Goal: Transaction & Acquisition: Purchase product/service

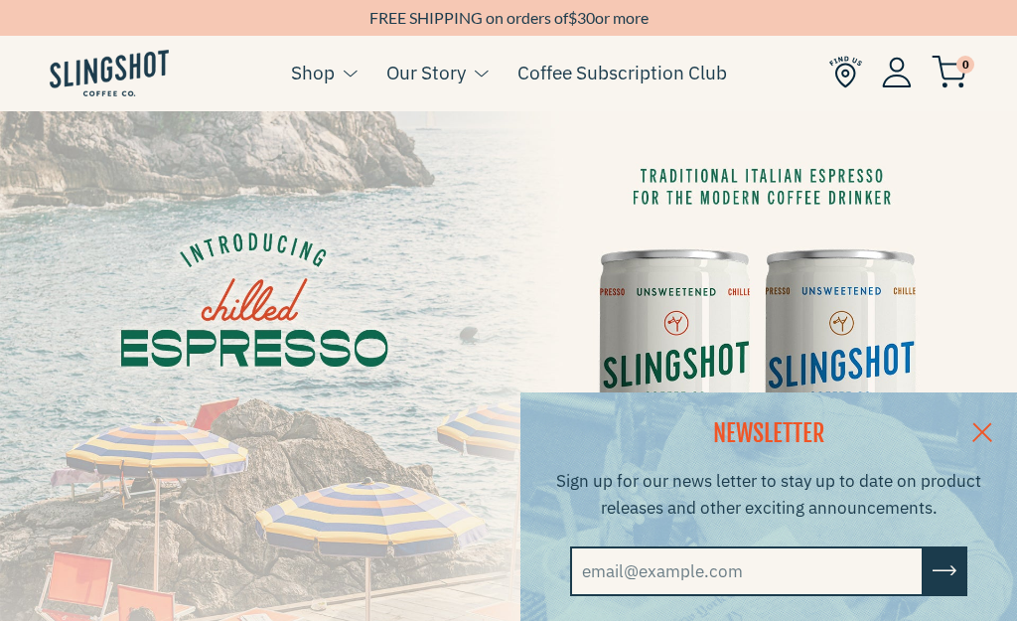
click at [996, 428] on link at bounding box center [983, 430] width 70 height 76
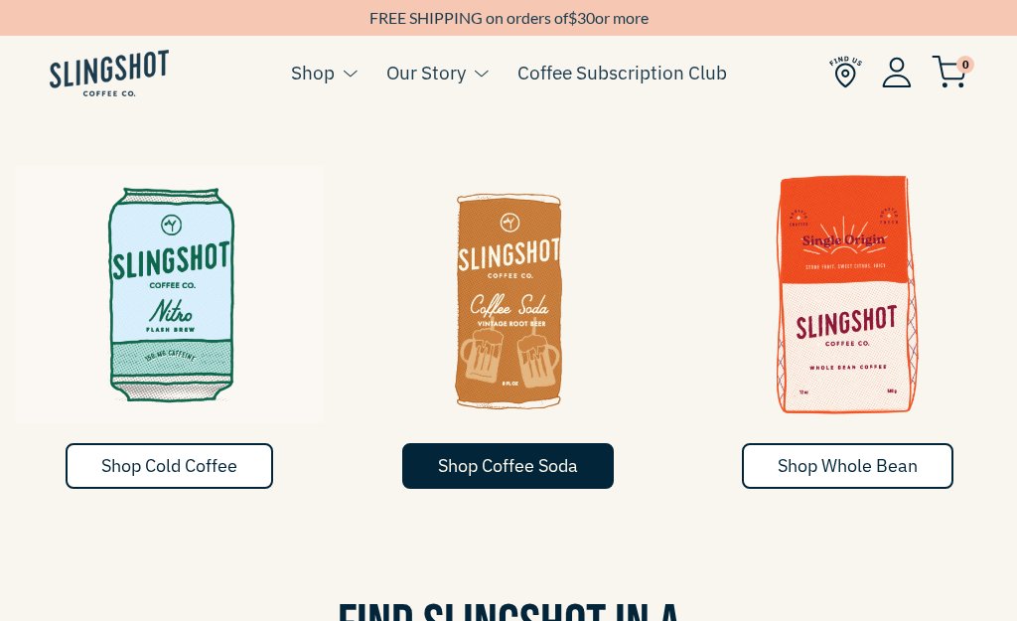
scroll to position [860, 0]
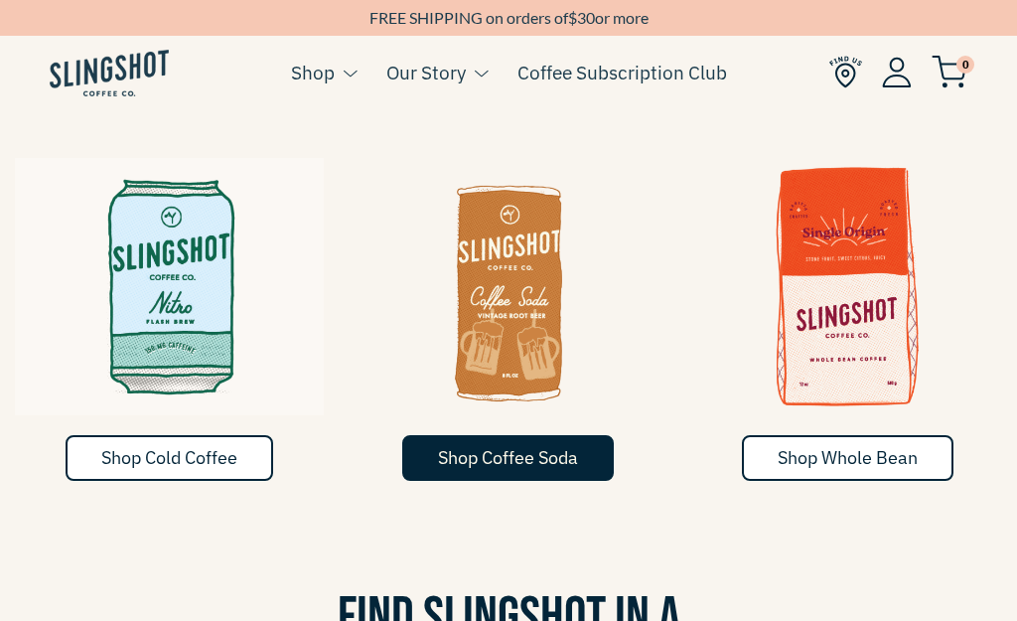
click at [494, 446] on span "Shop Coffee Soda" at bounding box center [508, 457] width 140 height 23
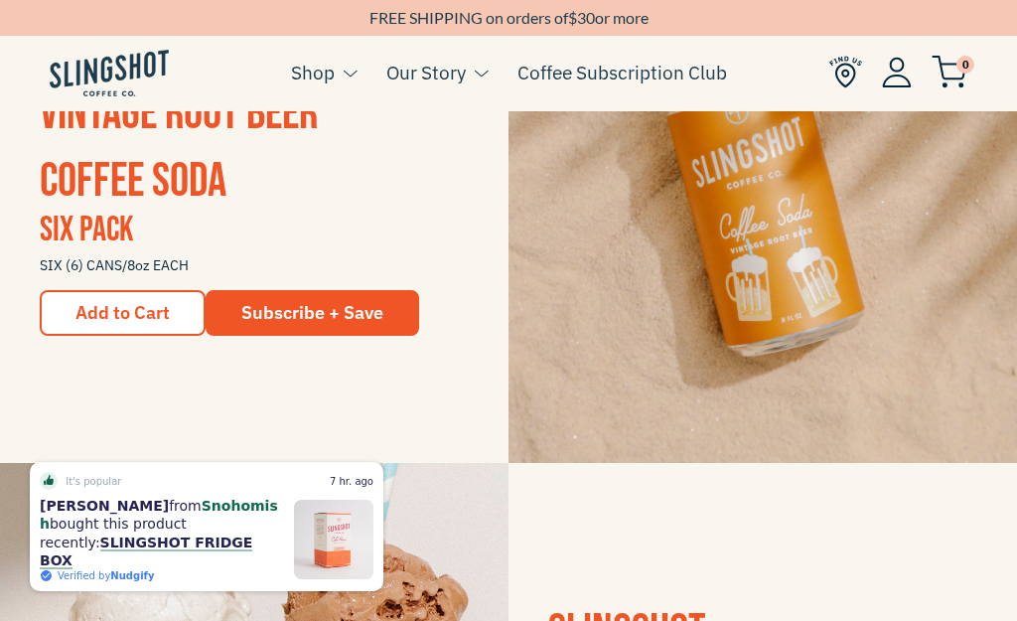
scroll to position [1626, 0]
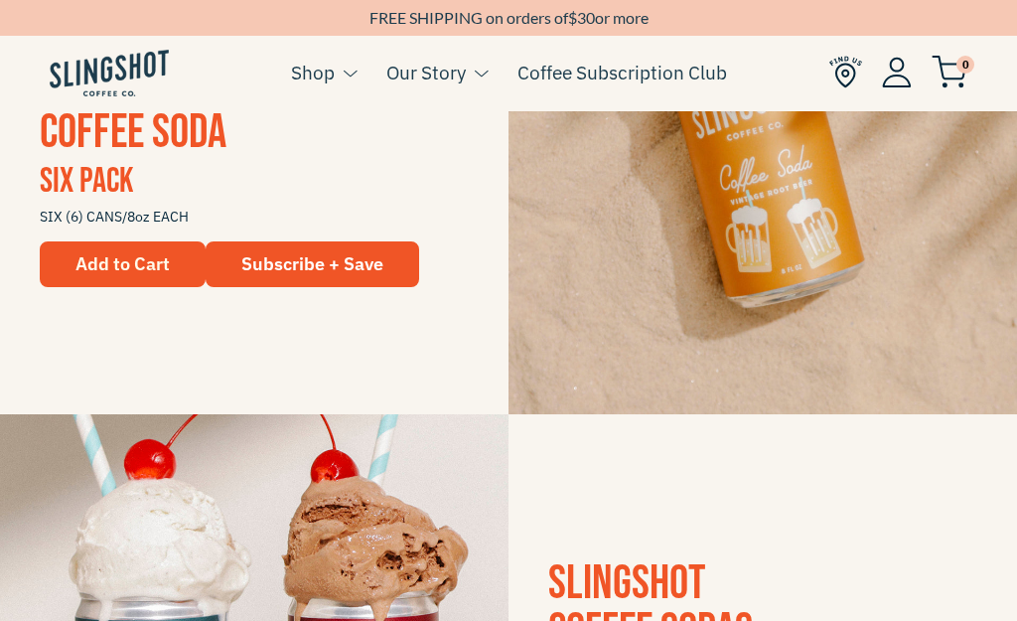
click at [116, 253] on span "Add to Cart" at bounding box center [122, 263] width 94 height 23
click at [115, 253] on span "Add to Cart" at bounding box center [122, 263] width 94 height 23
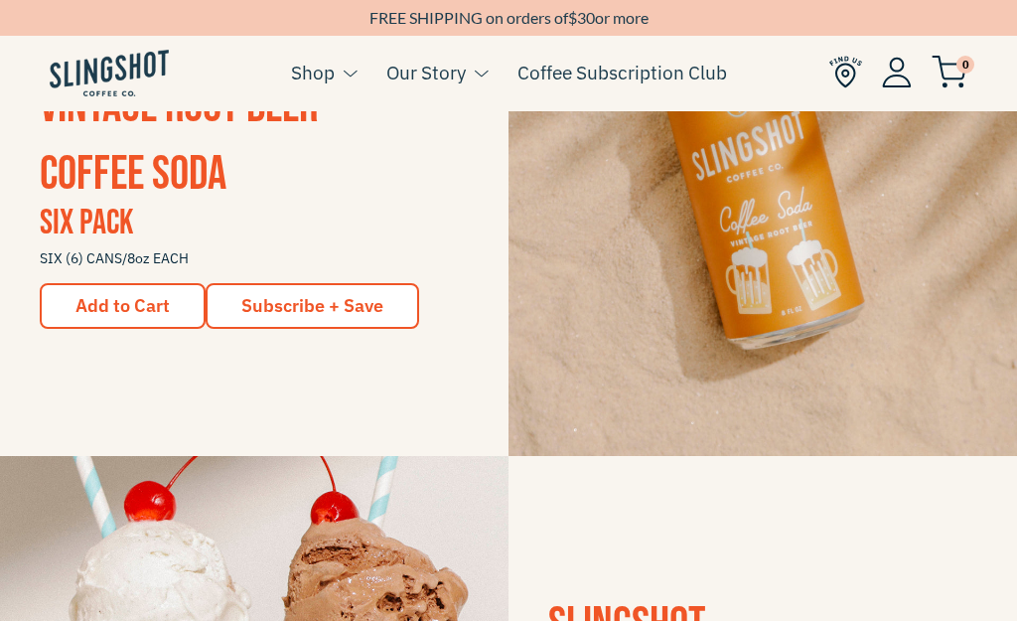
scroll to position [1579, 0]
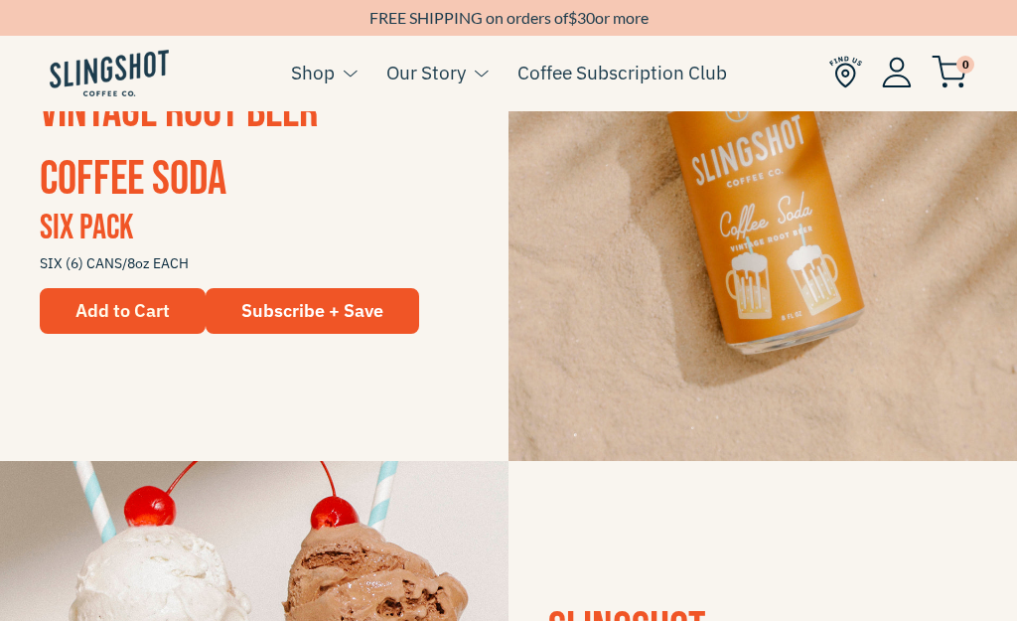
click at [112, 307] on span "Add to Cart" at bounding box center [122, 310] width 94 height 23
click at [111, 307] on span "Add to Cart" at bounding box center [122, 310] width 94 height 23
click at [112, 307] on span "Add to Cart" at bounding box center [122, 310] width 94 height 23
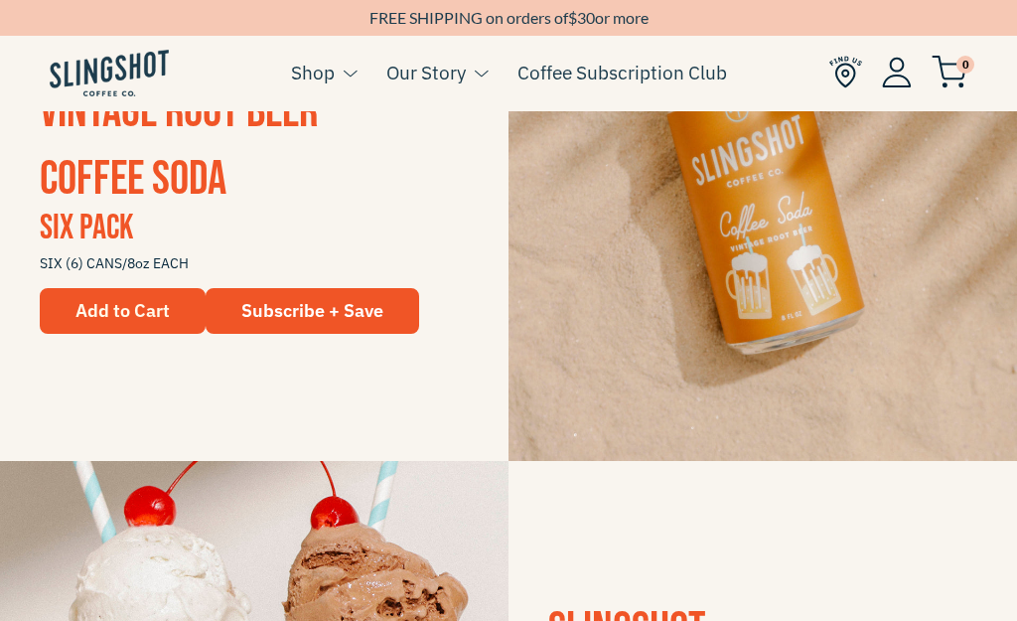
click at [115, 309] on span "Add to Cart" at bounding box center [122, 310] width 94 height 23
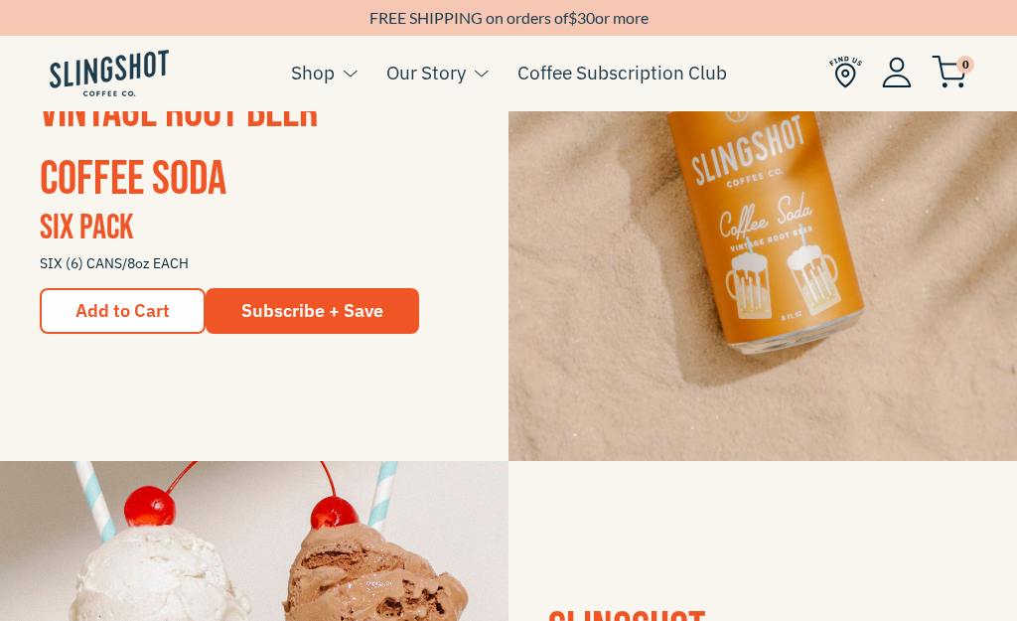
click at [960, 60] on span "0" at bounding box center [966, 65] width 18 height 18
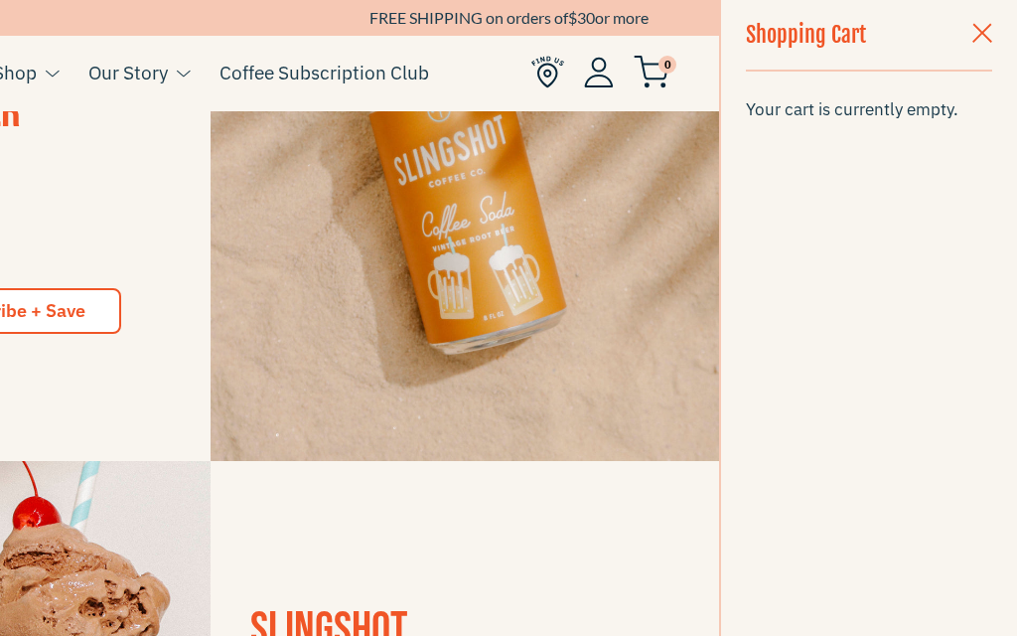
click at [2, 294] on link "Subscribe + Save" at bounding box center [15, 311] width 214 height 46
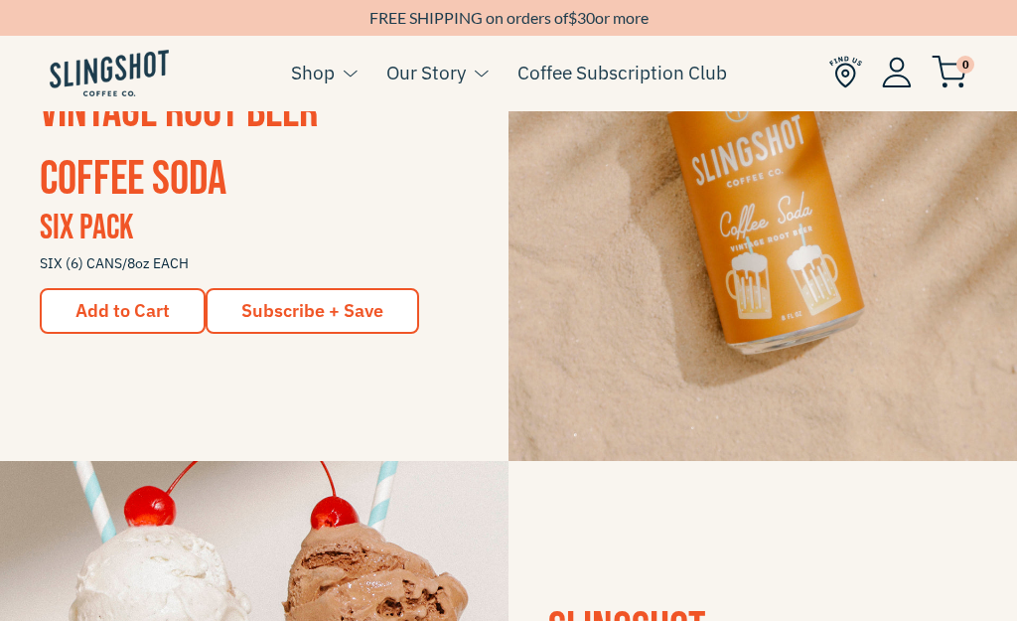
click at [320, 315] on span "Subscribe + Save" at bounding box center [312, 310] width 142 height 23
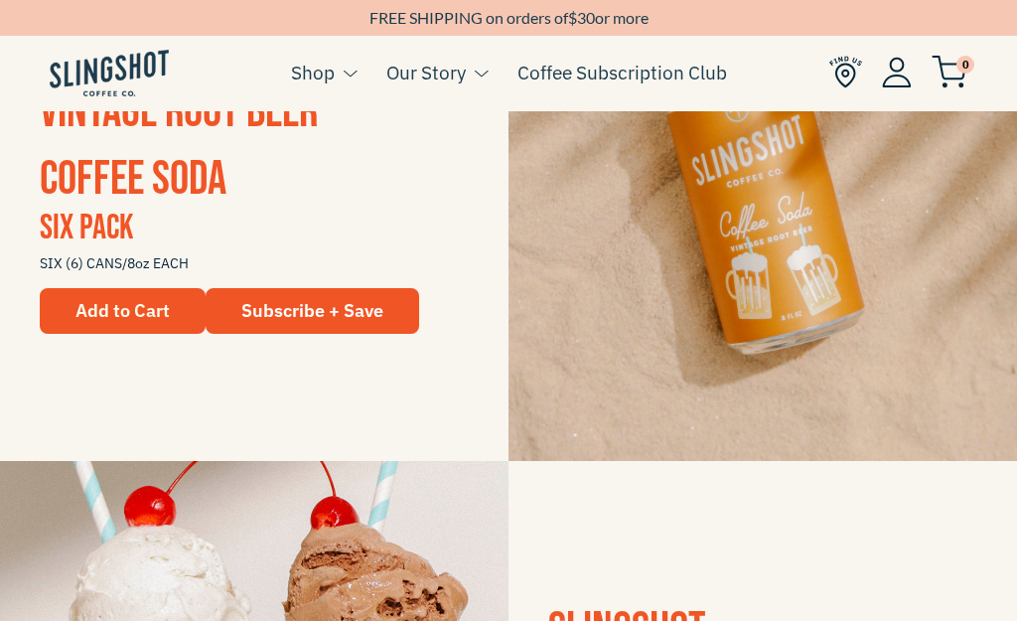
click at [102, 309] on span "Add to Cart" at bounding box center [122, 310] width 94 height 23
click at [103, 309] on span "Add to Cart" at bounding box center [122, 310] width 94 height 23
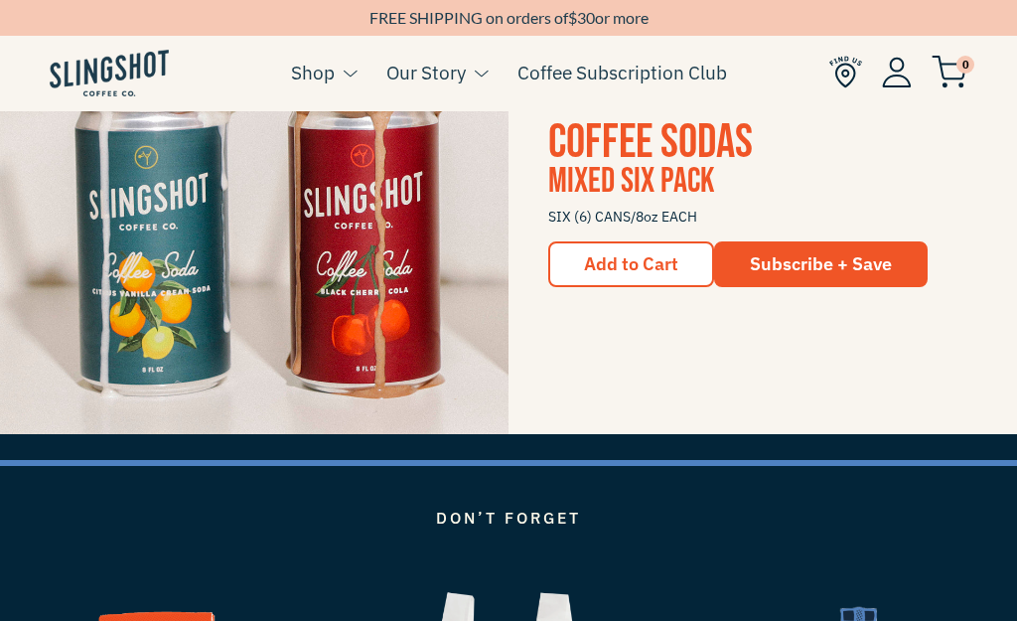
scroll to position [2116, 0]
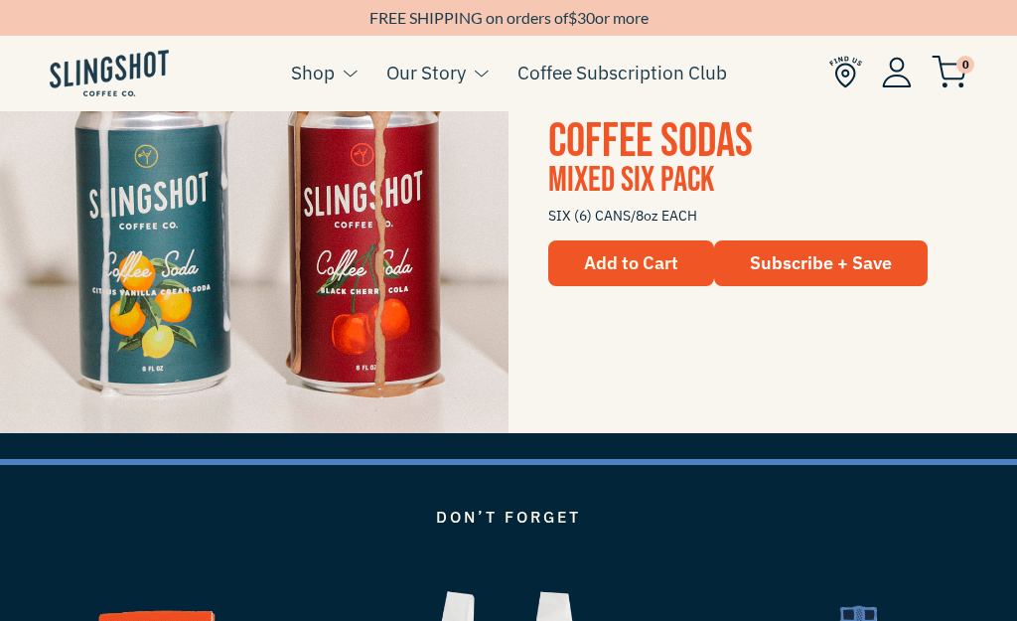
click at [638, 251] on span "Add to Cart" at bounding box center [631, 262] width 94 height 23
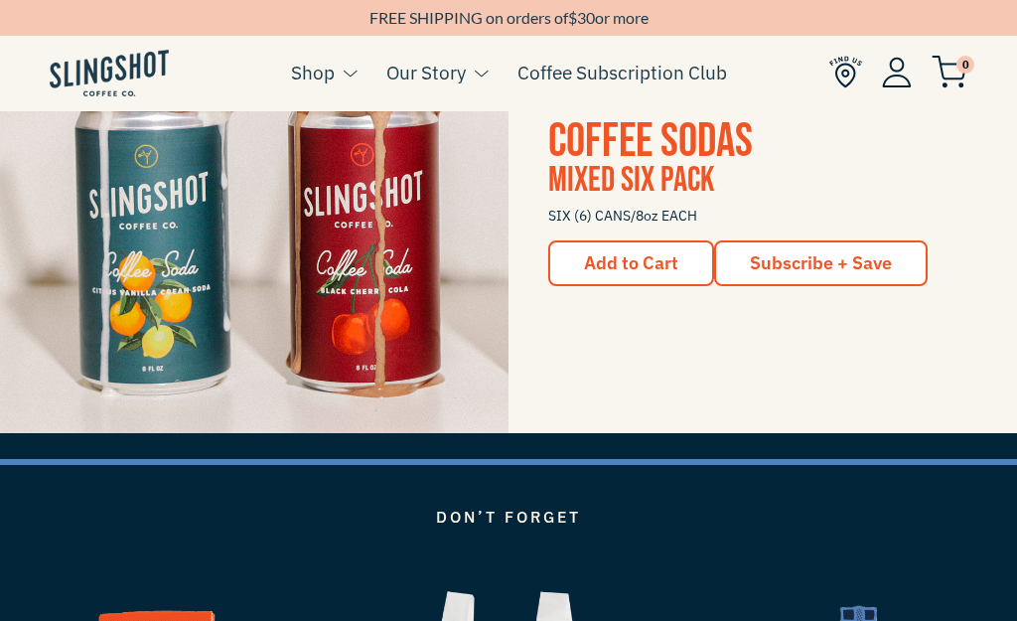
click at [846, 246] on link "Subscribe + Save" at bounding box center [821, 263] width 214 height 46
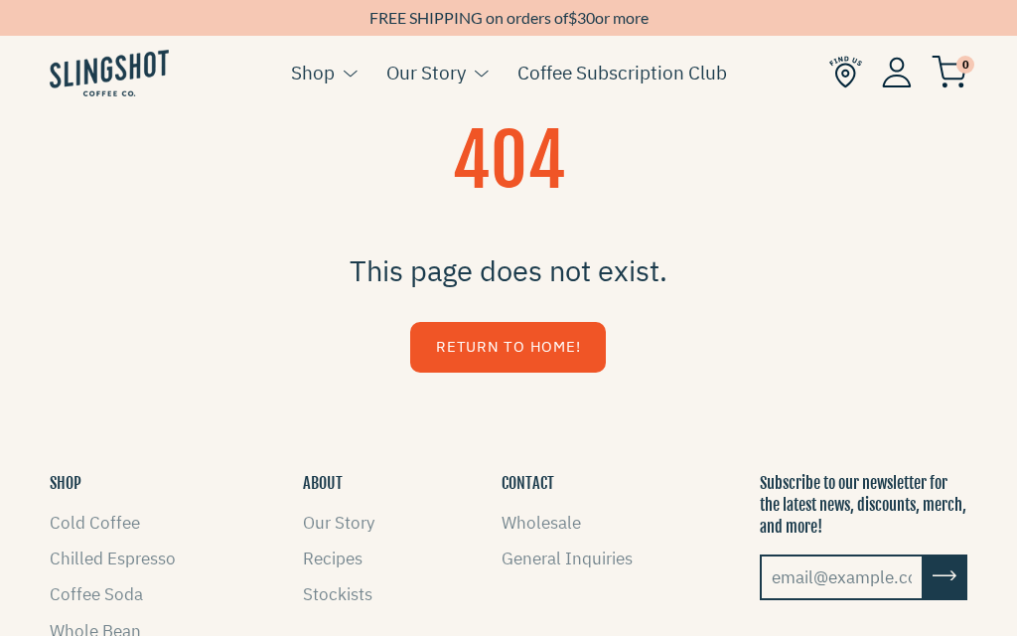
scroll to position [8, 0]
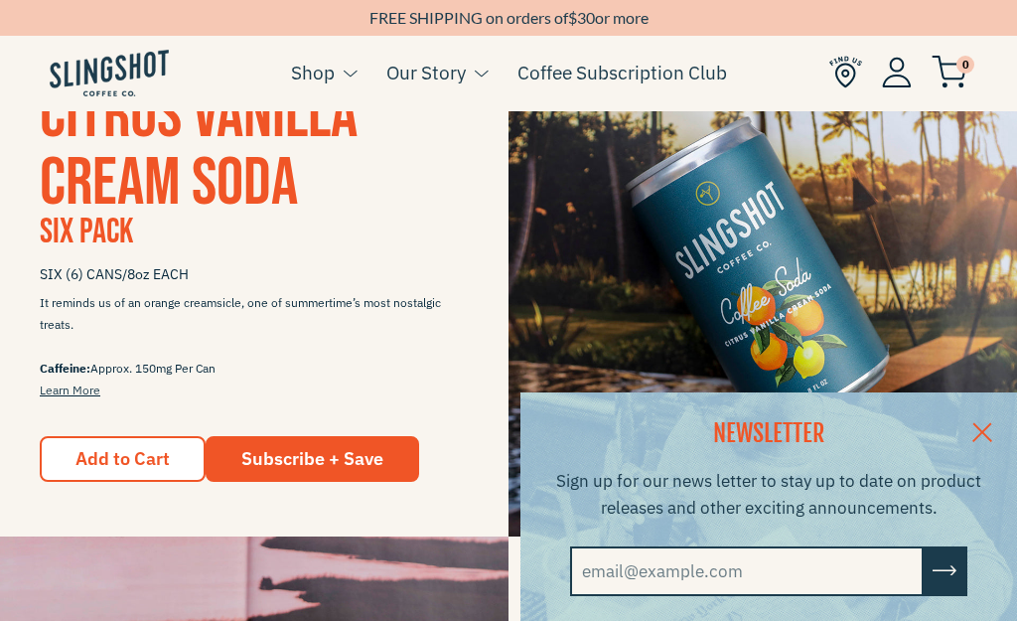
scroll to position [490, 0]
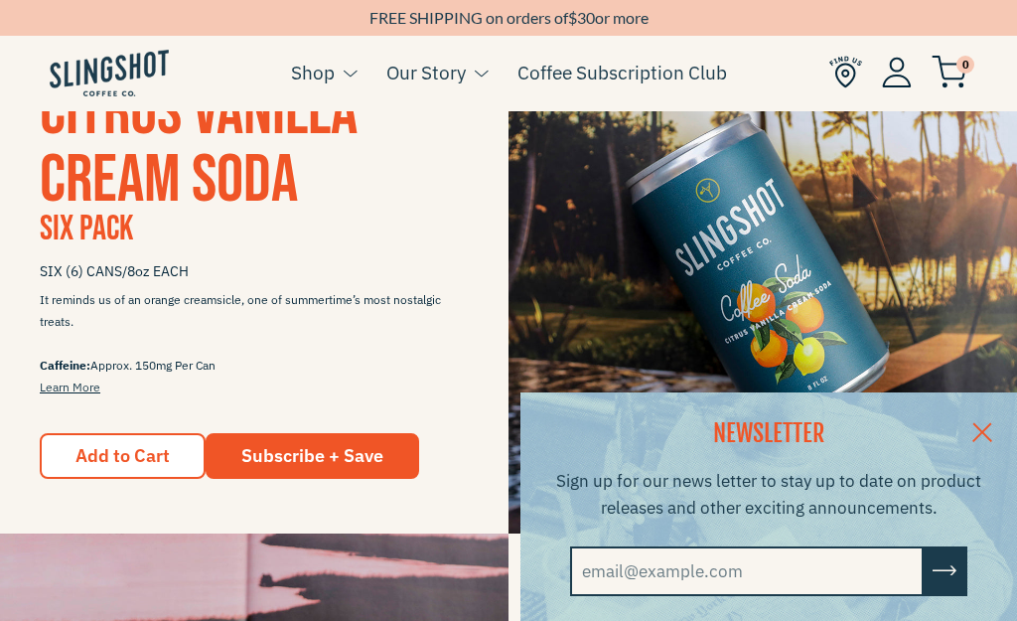
click at [997, 427] on link at bounding box center [983, 430] width 70 height 76
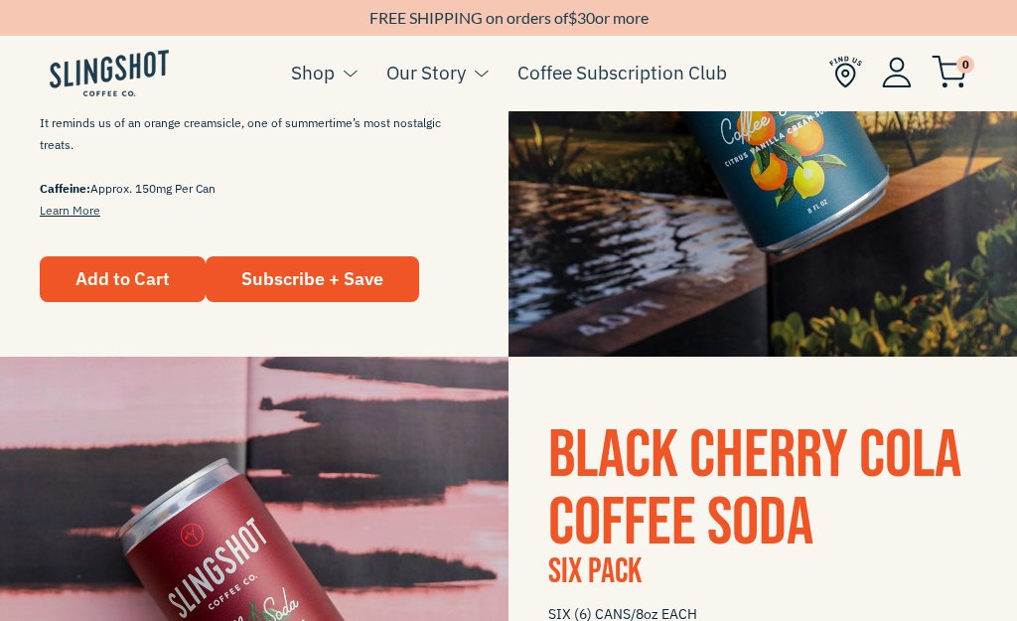
scroll to position [670, 0]
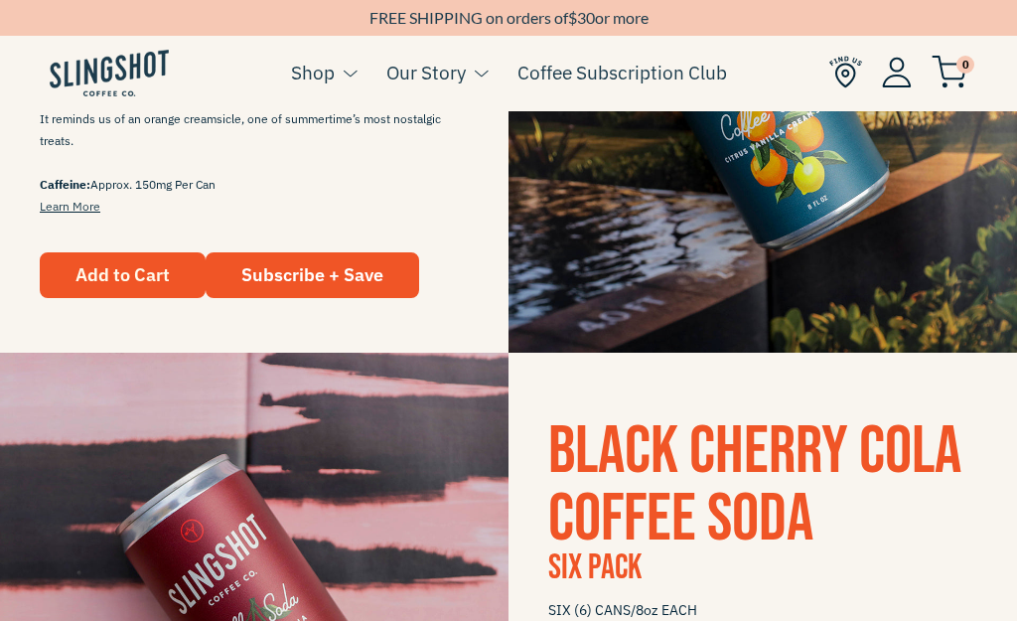
click at [119, 268] on span "Add to Cart" at bounding box center [122, 274] width 94 height 23
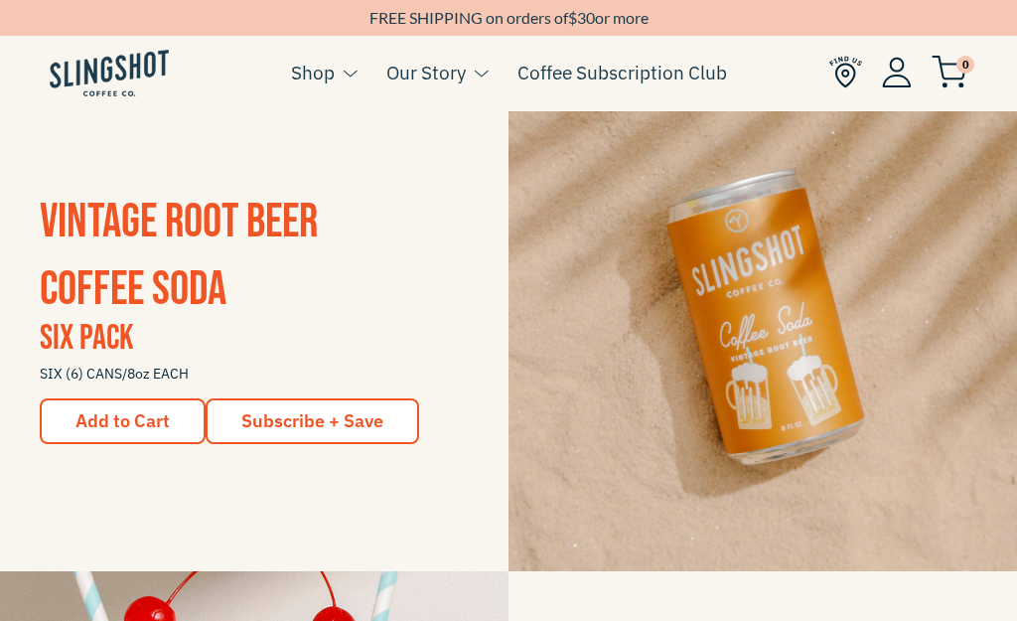
scroll to position [1470, 0]
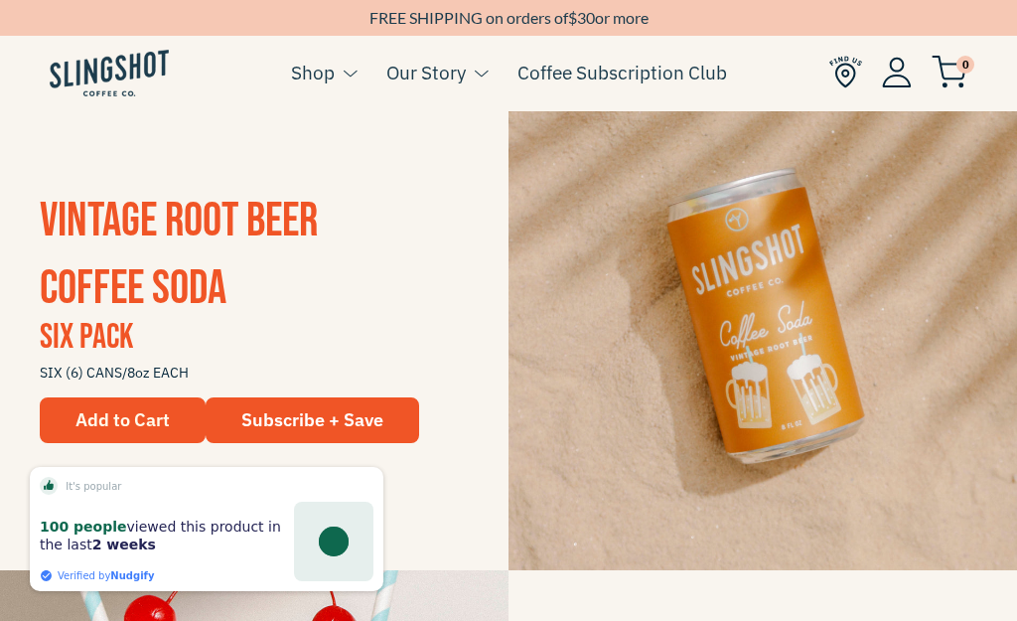
click at [141, 417] on span "Add to Cart" at bounding box center [122, 419] width 94 height 23
click at [141, 416] on span "Add to Cart" at bounding box center [122, 419] width 94 height 23
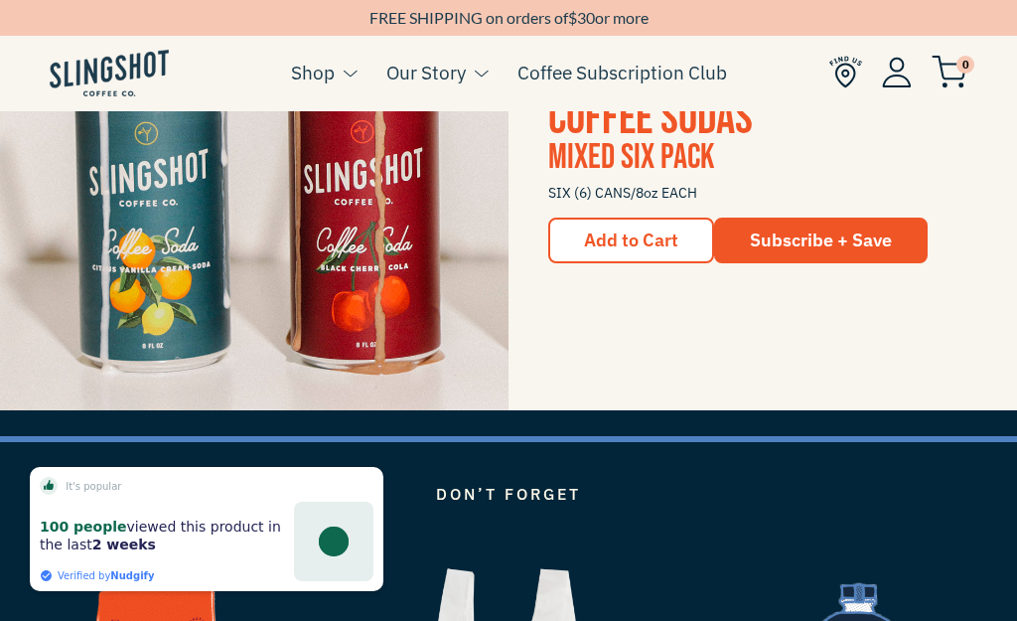
scroll to position [2144, 0]
